Goal: Transaction & Acquisition: Register for event/course

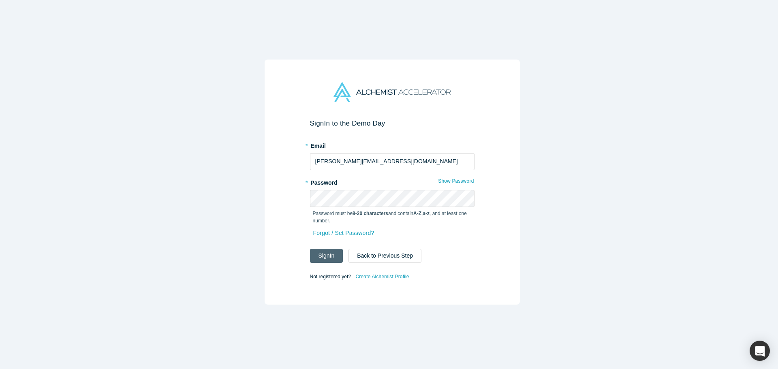
click at [321, 252] on button "Sign In" at bounding box center [326, 256] width 33 height 14
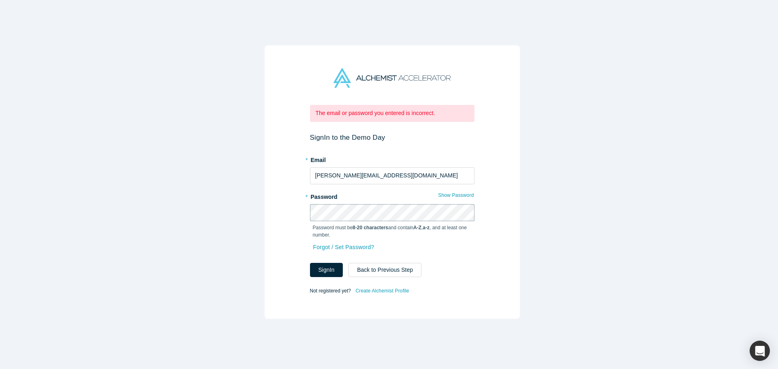
click at [250, 203] on div "The email or password you entered is incorrect. Sign In to the Demo Day * Email…" at bounding box center [392, 187] width 784 height 375
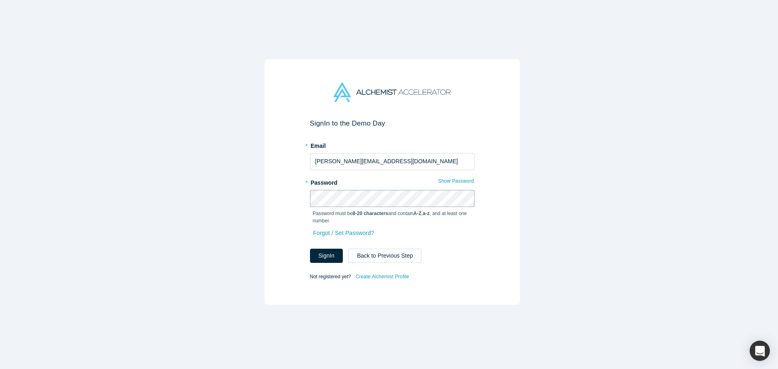
click at [310, 249] on button "Sign In" at bounding box center [326, 256] width 33 height 14
